Goal: Information Seeking & Learning: Check status

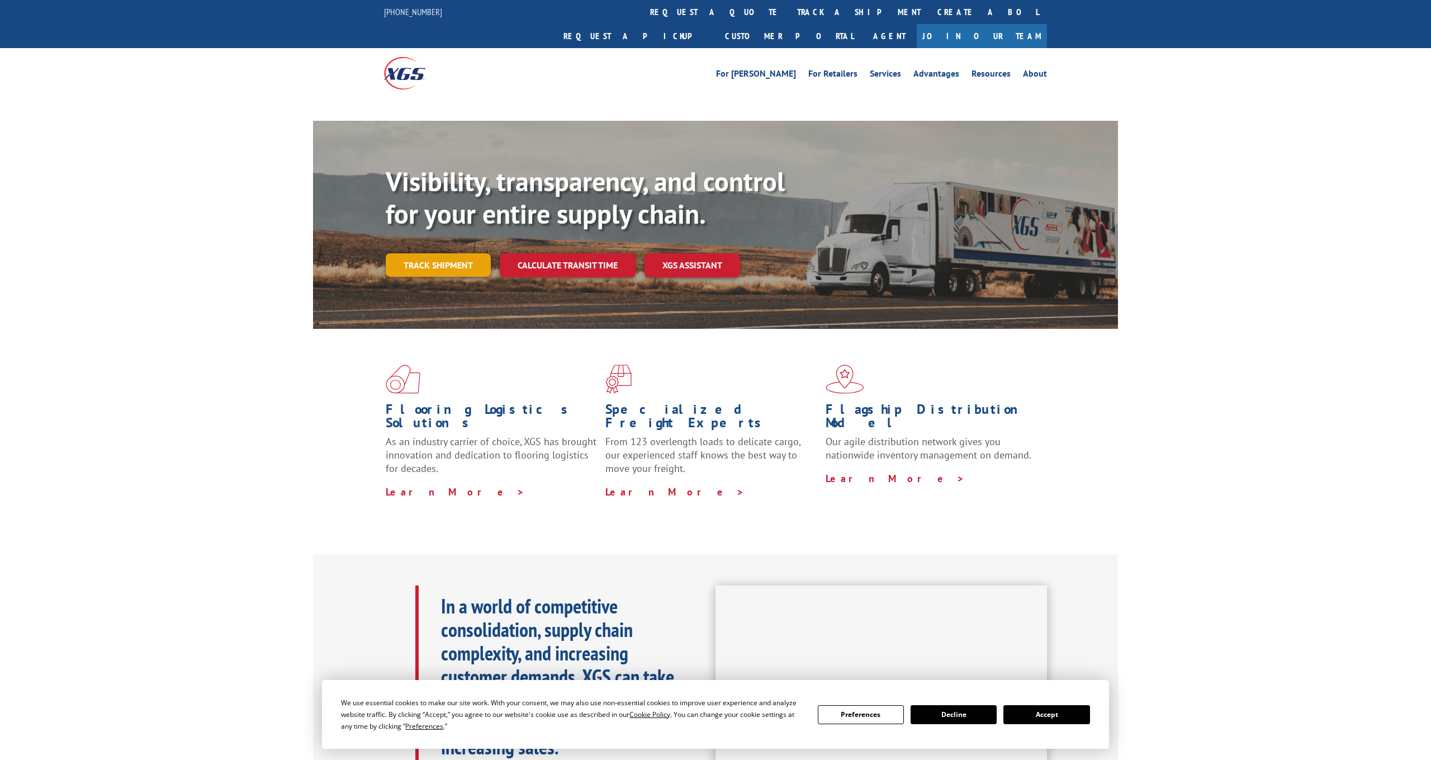
click at [442, 245] on div "Visibility, transparency, and control for your entire supply chain. Track shipm…" at bounding box center [752, 244] width 733 height 156
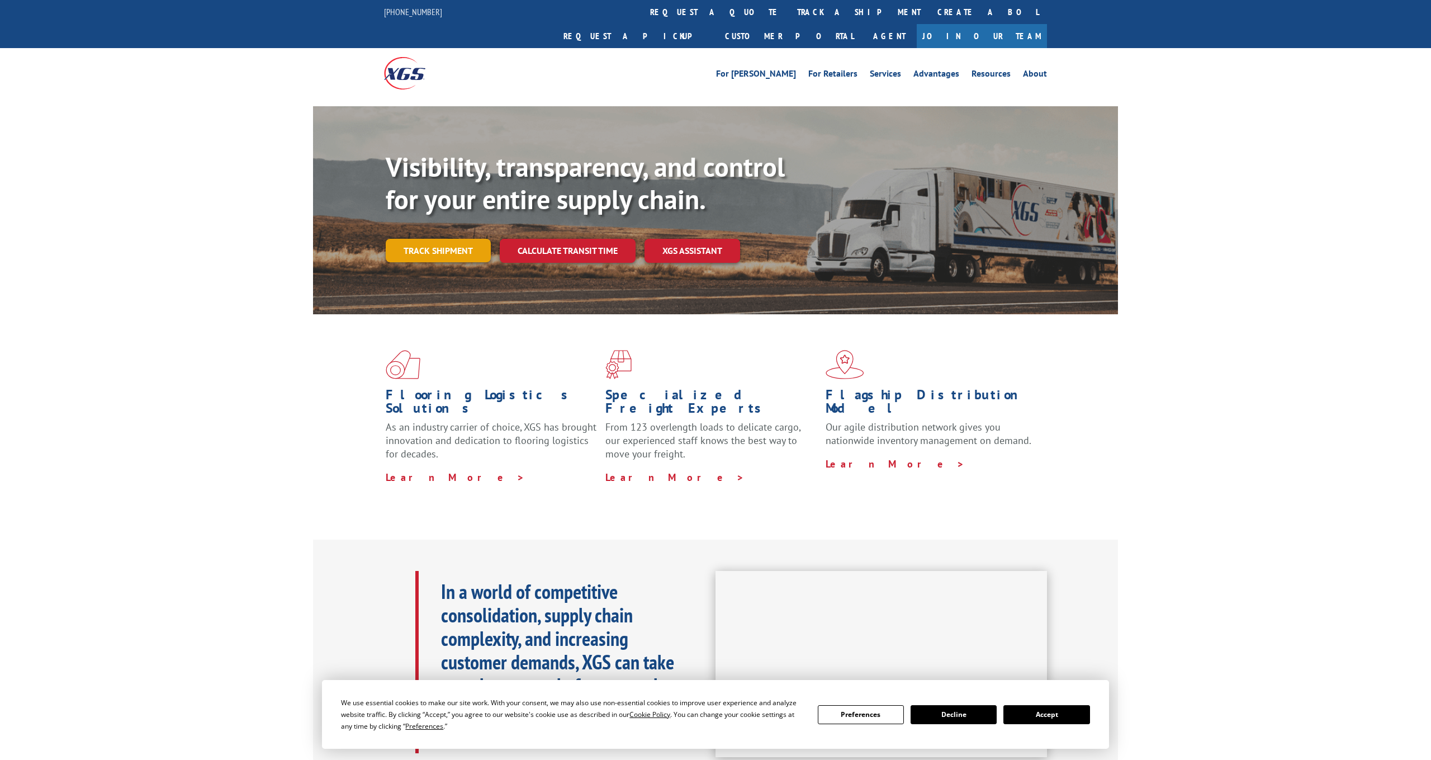
click at [456, 239] on link "Track shipment" at bounding box center [438, 250] width 105 height 23
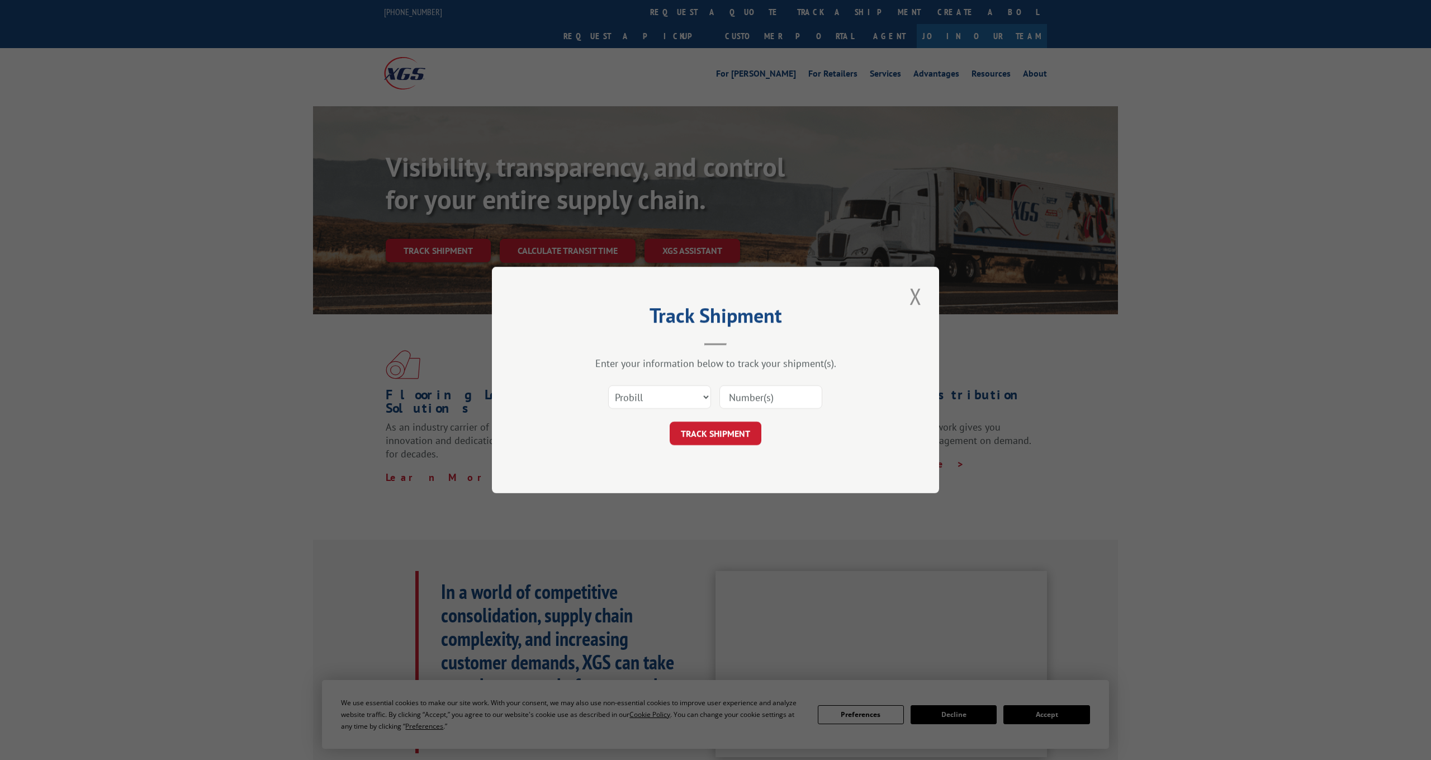
click at [754, 395] on input at bounding box center [771, 396] width 103 height 23
paste input "17386319"
click at [733, 428] on button "TRACK SHIPMENT" at bounding box center [716, 433] width 92 height 23
type input "17386319"
click at [736, 438] on button "TRACK SHIPMENT" at bounding box center [716, 433] width 92 height 23
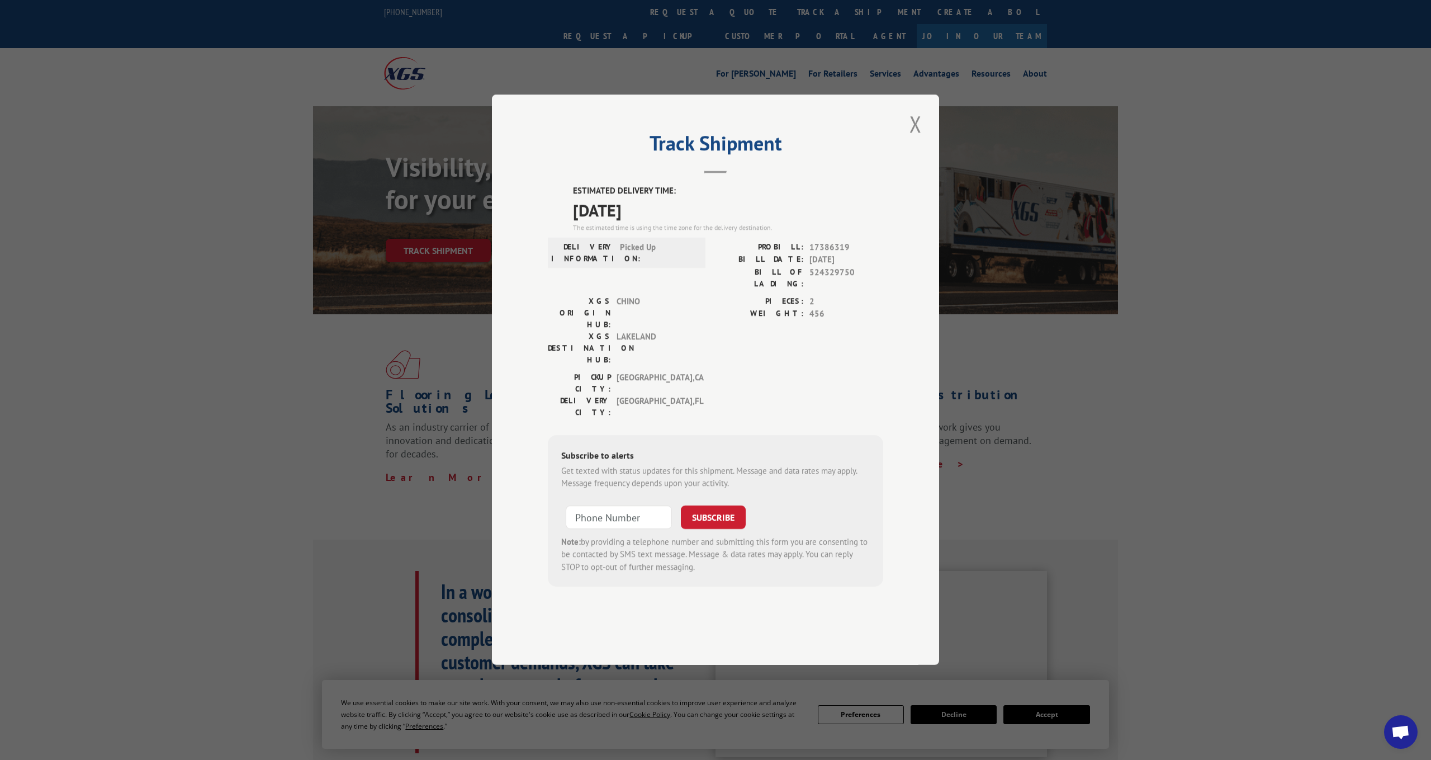
click at [632, 156] on div "Track Shipment ESTIMATED DELIVERY TIME: [DATE] The estimated time is using the …" at bounding box center [715, 380] width 447 height 570
click at [914, 139] on button "Close modal" at bounding box center [915, 123] width 19 height 31
